Goal: Task Accomplishment & Management: Manage account settings

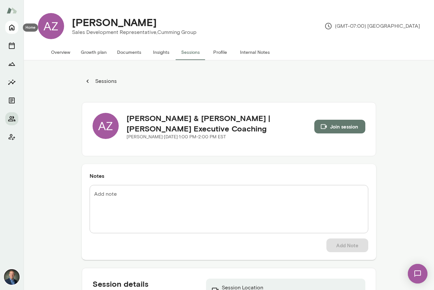
click at [15, 26] on icon "Home" at bounding box center [12, 28] width 8 height 8
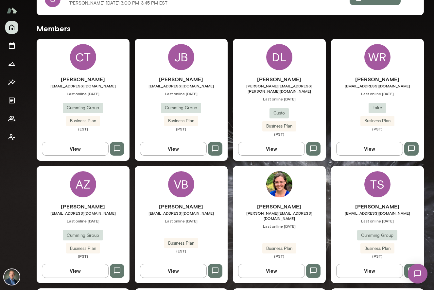
scroll to position [180, 0]
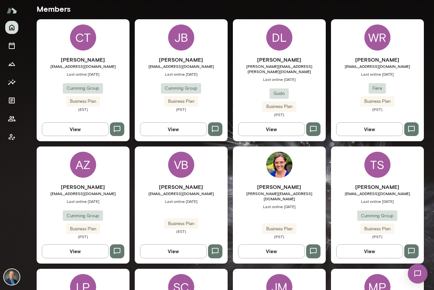
click at [352, 84] on div "Will Ranish will@faire.com Last online June 25 Faire Business Plan (PST)" at bounding box center [377, 84] width 93 height 56
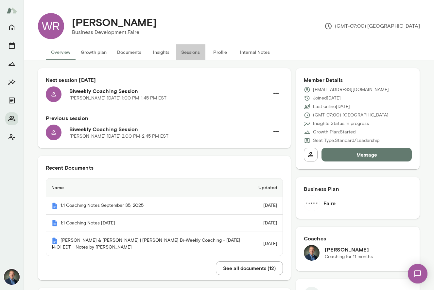
click at [194, 54] on button "Sessions" at bounding box center [190, 52] width 29 height 16
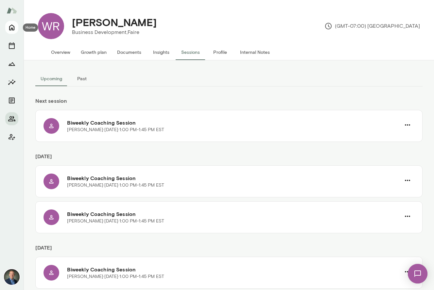
click at [12, 30] on icon "Home" at bounding box center [11, 28] width 5 height 6
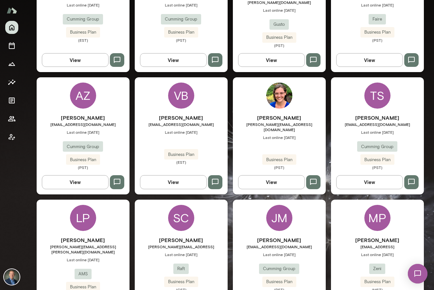
scroll to position [248, 0]
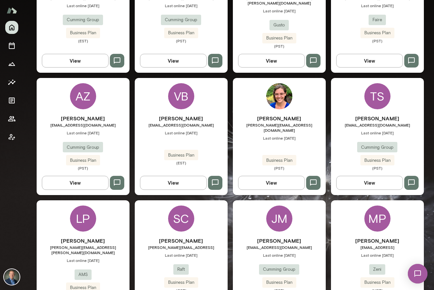
click at [207, 99] on div "VB Vesselin Bijev vbijev@cumming-group.com Last online October 6 Business Plan …" at bounding box center [181, 136] width 93 height 117
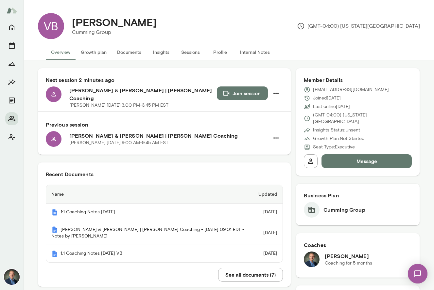
click at [245, 98] on button "Join session" at bounding box center [242, 94] width 51 height 14
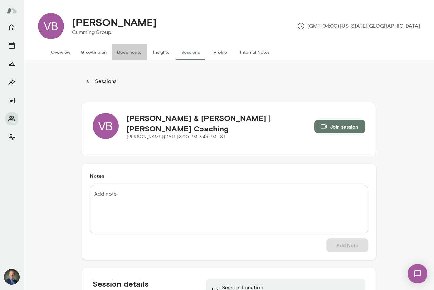
click at [133, 51] on button "Documents" at bounding box center [129, 52] width 35 height 16
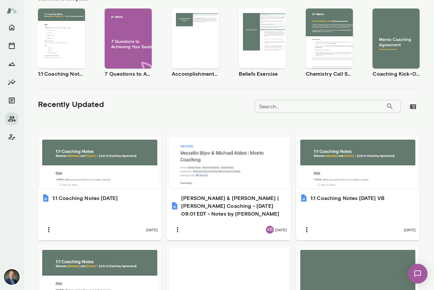
scroll to position [134, 0]
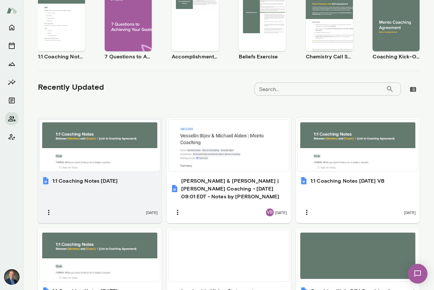
click at [131, 141] on div at bounding box center [99, 146] width 115 height 46
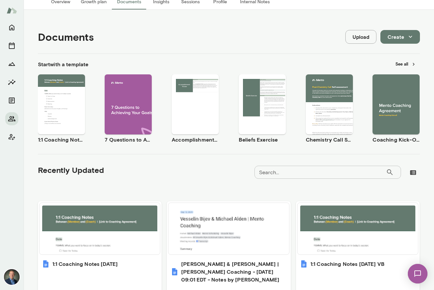
scroll to position [0, 0]
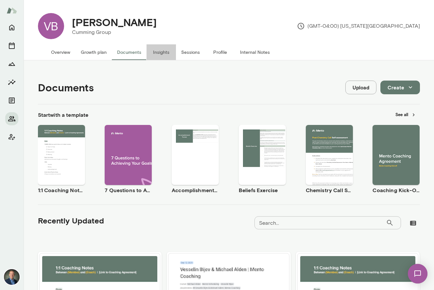
click at [163, 52] on button "Insights" at bounding box center [160, 52] width 29 height 16
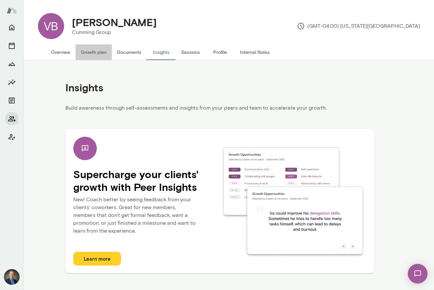
click at [103, 52] on button "Growth plan" at bounding box center [93, 52] width 36 height 16
